Goal: Transaction & Acquisition: Book appointment/travel/reservation

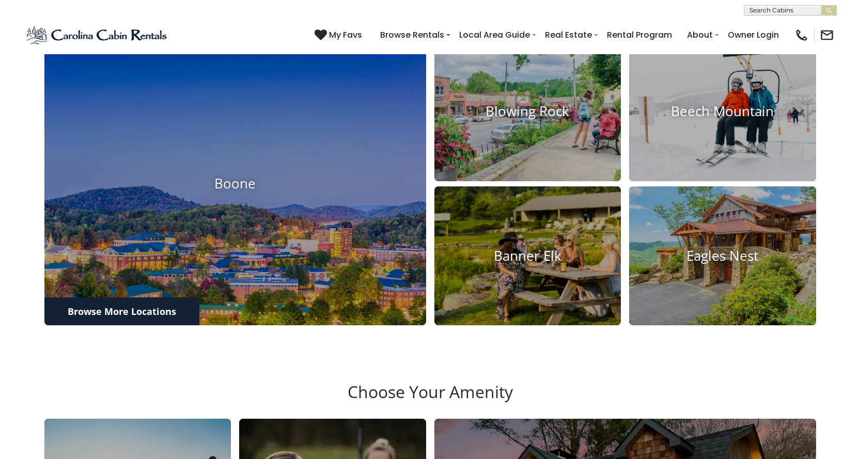
scroll to position [465, 0]
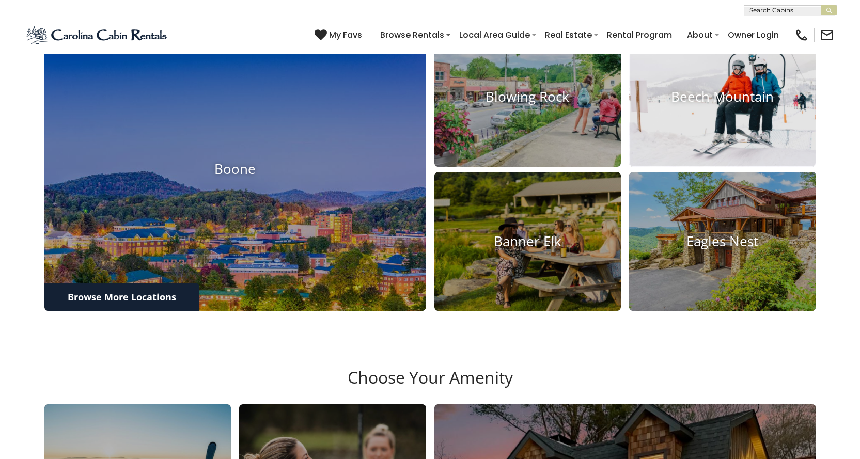
click at [709, 105] on h4 "Beech Mountain" at bounding box center [722, 97] width 187 height 16
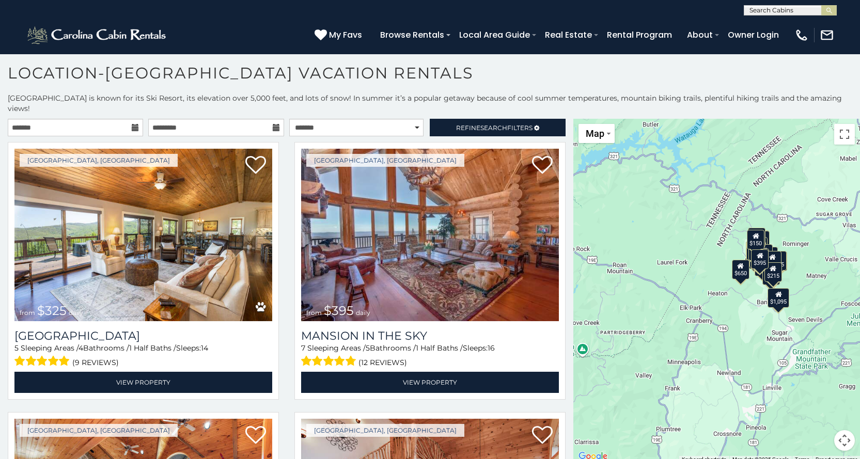
click at [134, 124] on icon at bounding box center [135, 127] width 7 height 7
click at [34, 119] on input "text" at bounding box center [75, 128] width 135 height 18
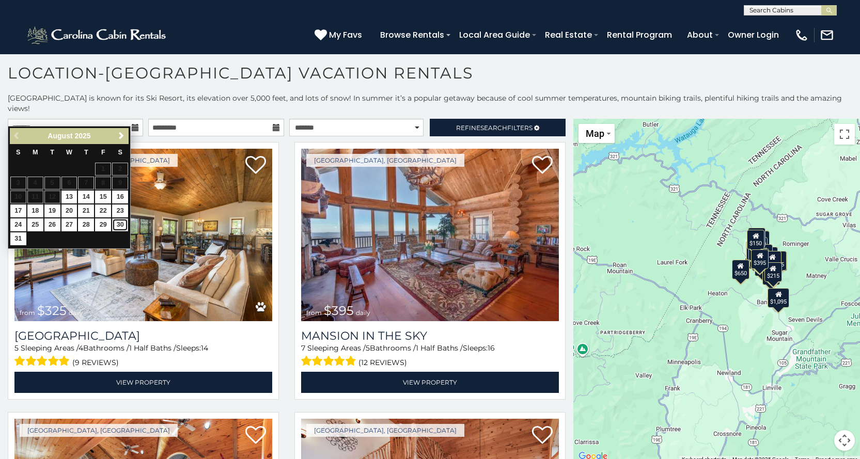
click at [119, 226] on link "30" at bounding box center [120, 225] width 16 height 13
type input "**********"
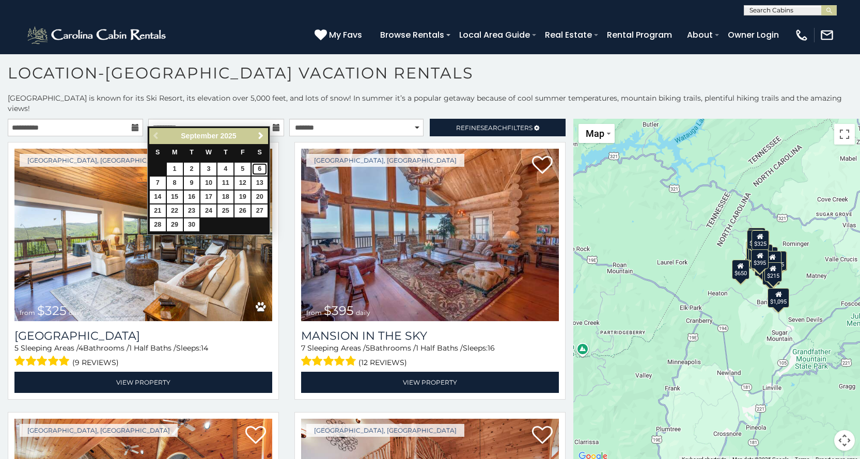
click at [257, 168] on link "6" at bounding box center [260, 169] width 16 height 13
type input "**********"
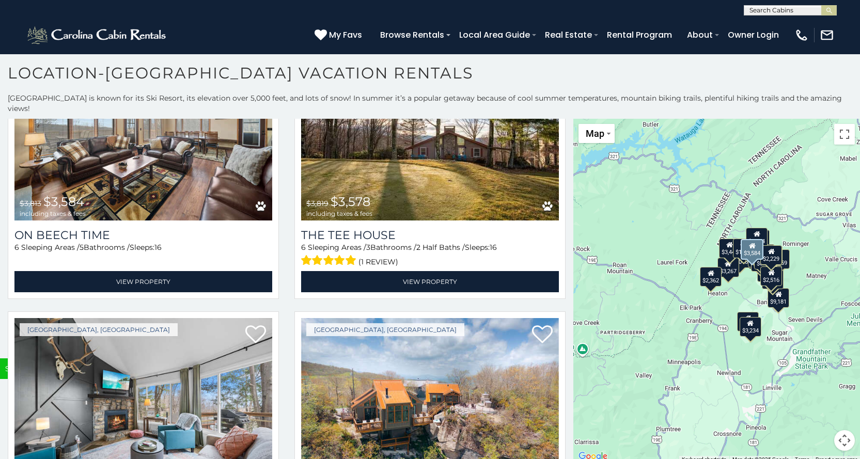
scroll to position [3709, 0]
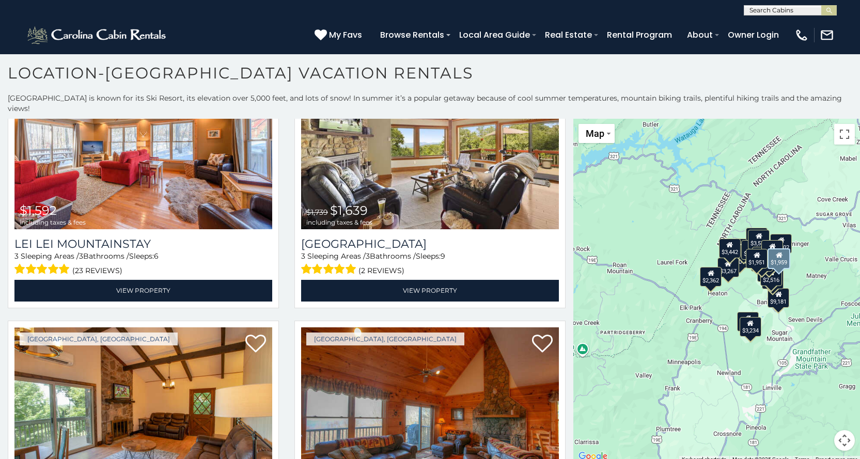
scroll to position [2128, 0]
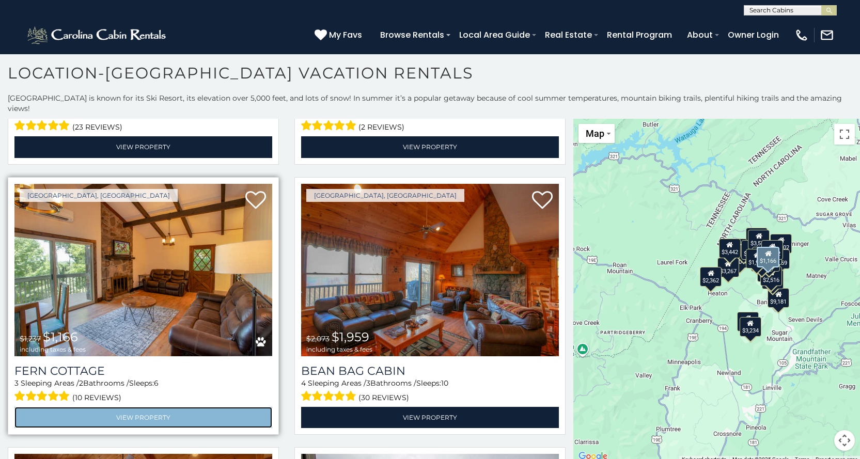
click at [175, 407] on link "View Property" at bounding box center [143, 417] width 258 height 21
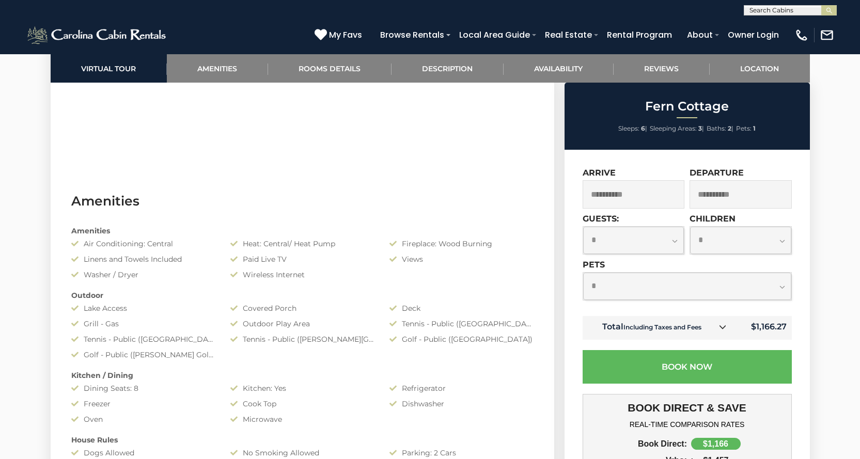
scroll to position [723, 0]
